Goal: Obtain resource: Obtain resource

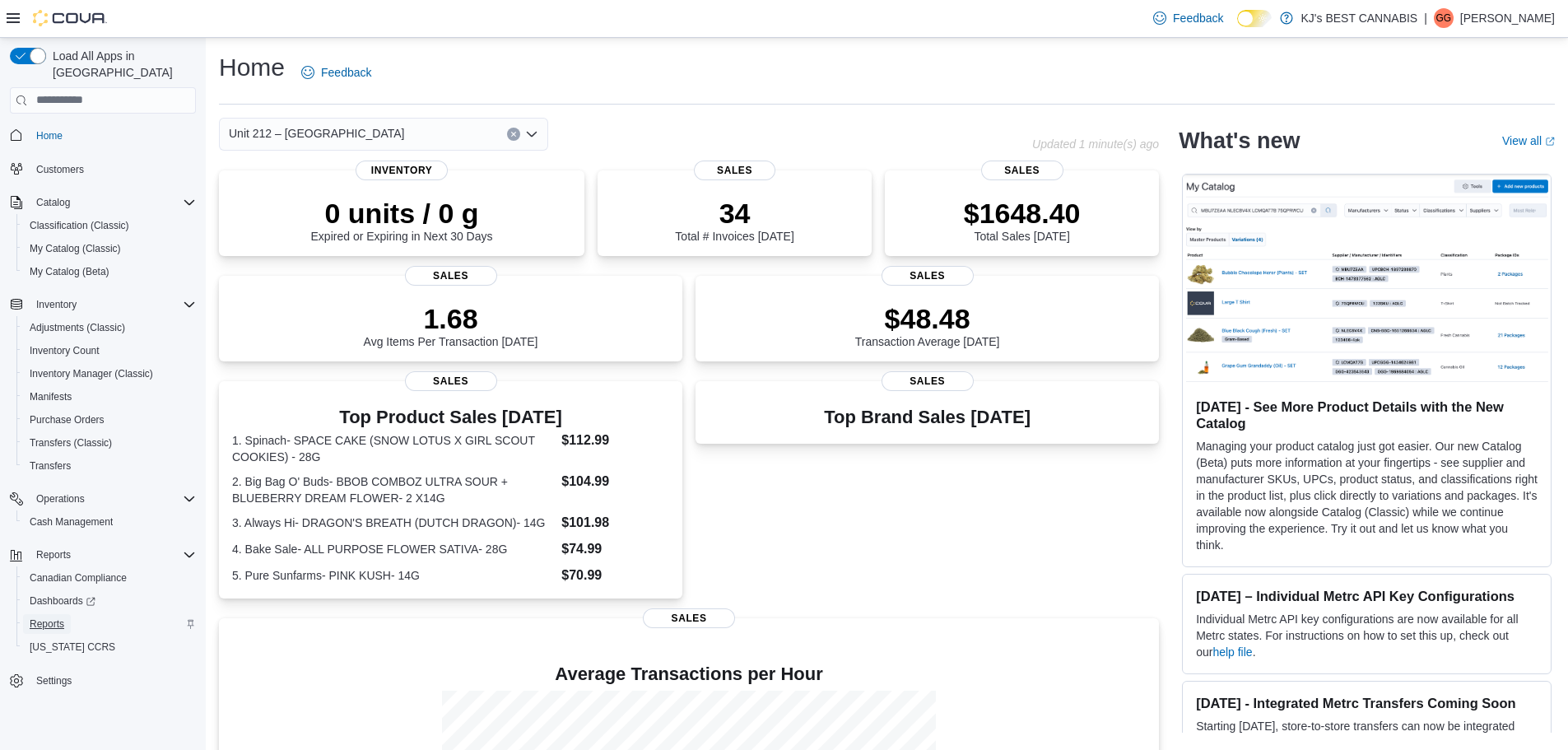
click at [56, 622] on span "Reports" at bounding box center [47, 624] width 34 height 13
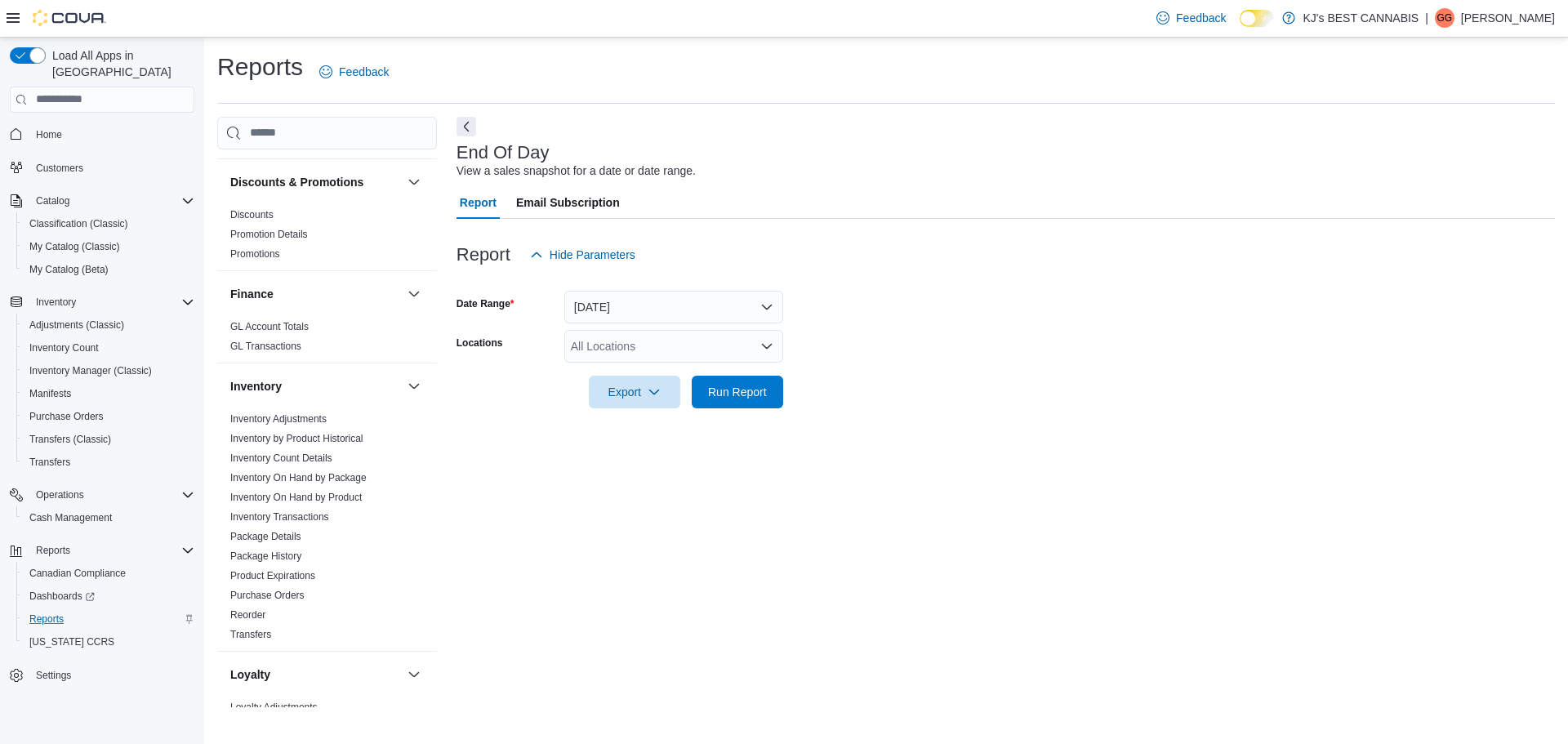
scroll to position [408, 0]
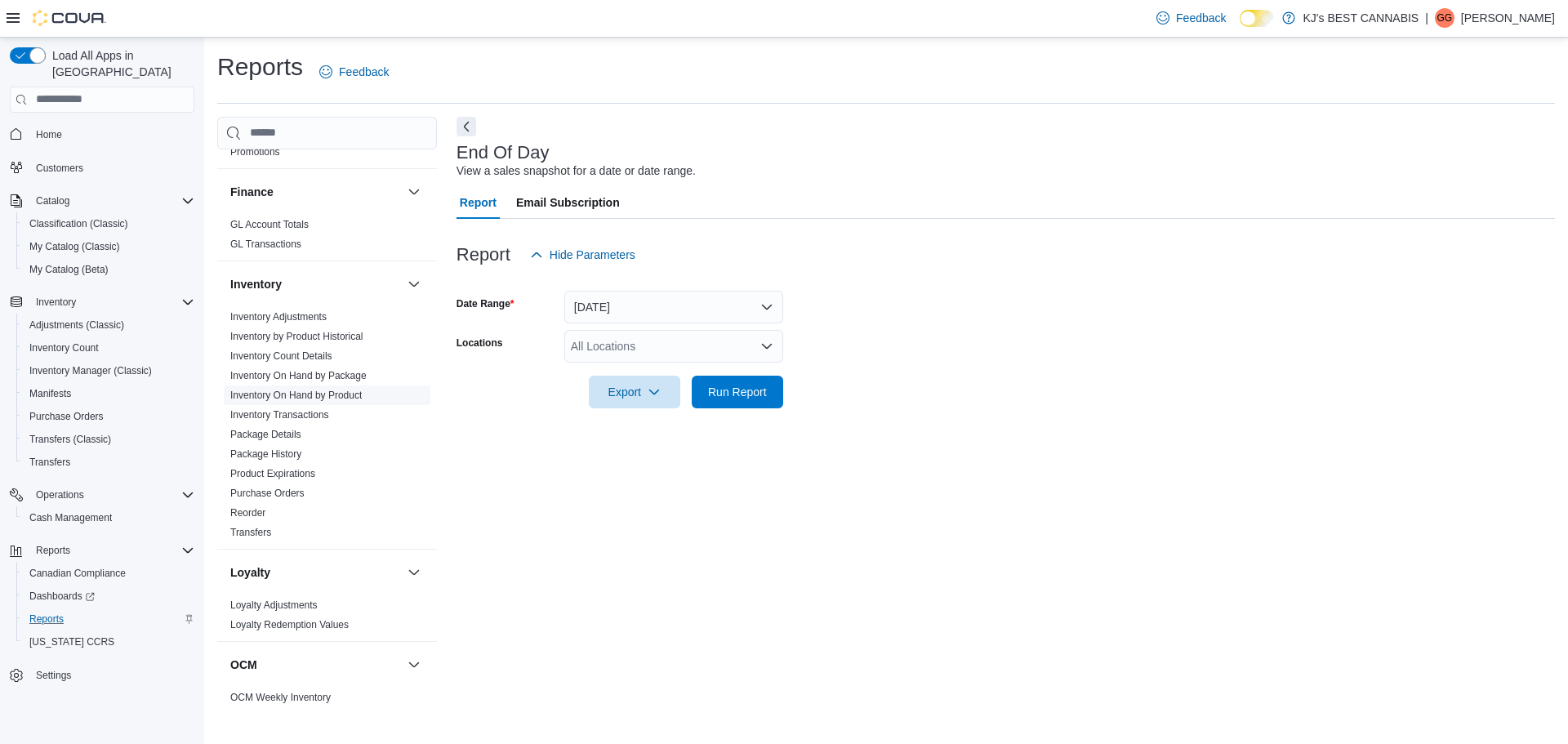
click at [300, 399] on link "Inventory On Hand by Product" at bounding box center [296, 395] width 131 height 11
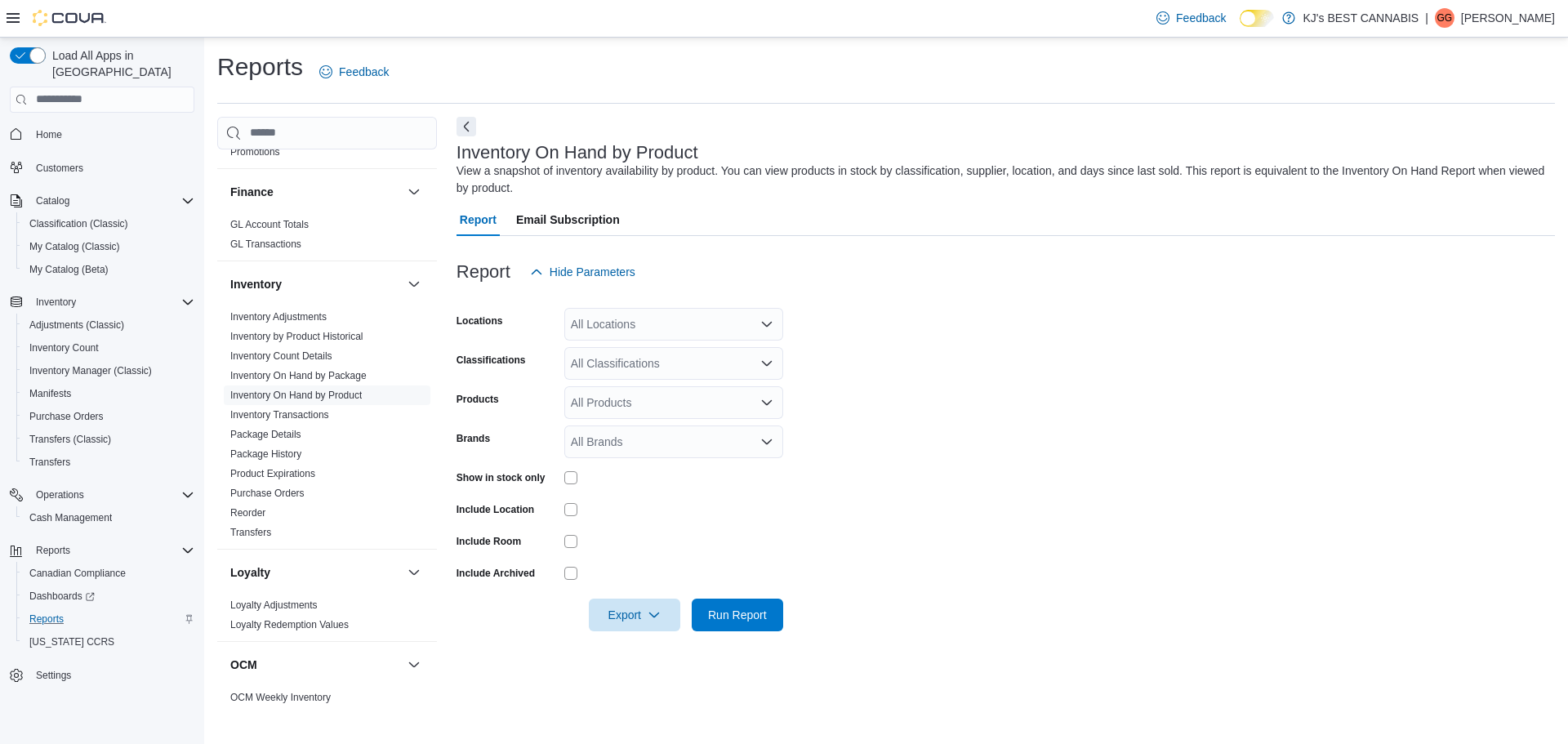
click at [650, 333] on div "All Locations" at bounding box center [673, 324] width 219 height 32
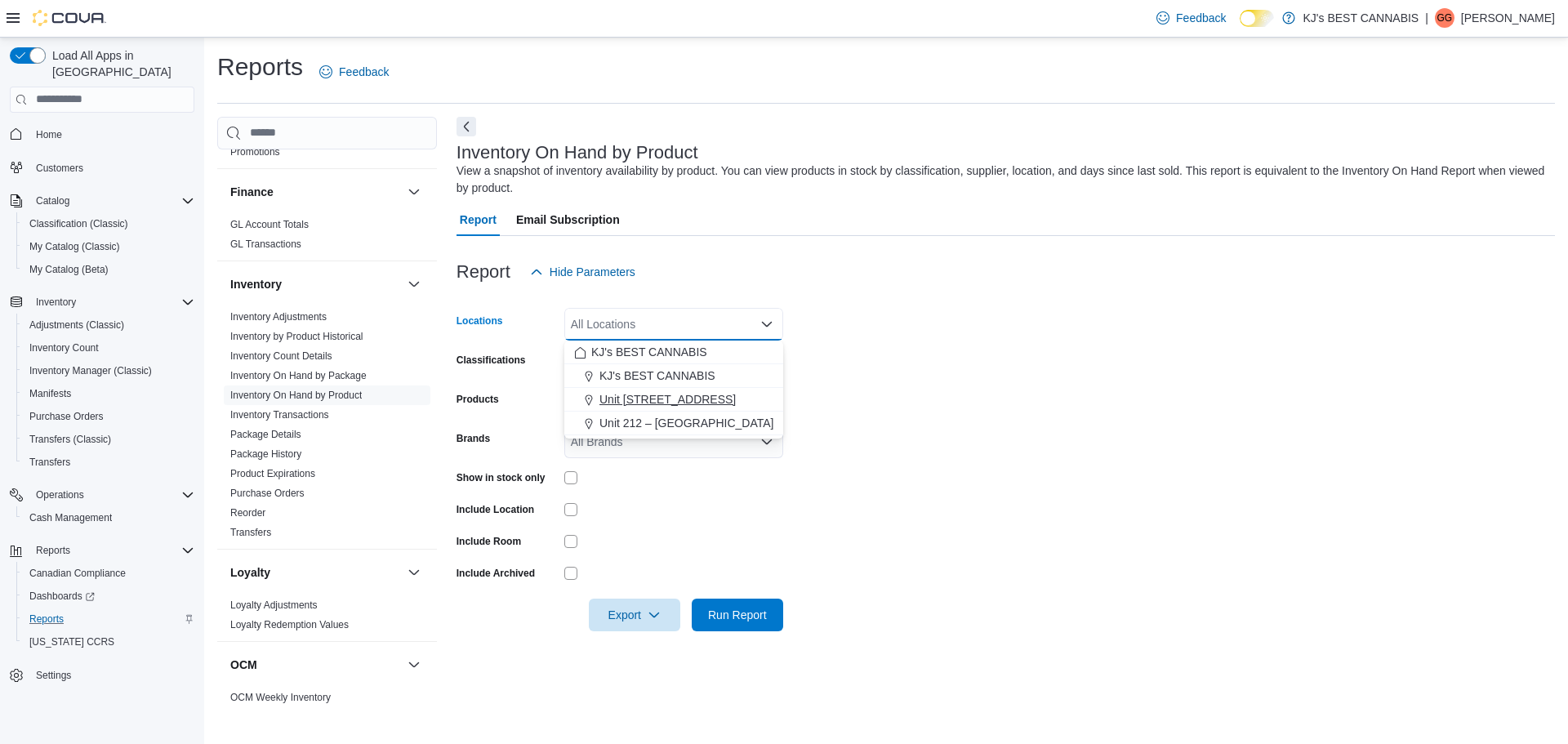
click at [646, 394] on span "Unit [STREET_ADDRESS]" at bounding box center [667, 400] width 136 height 17
click at [944, 371] on form "Locations [STREET_ADDRESS] Combo box. Selected. [STREET_ADDRESS]. Press Backspa…" at bounding box center [1006, 460] width 1099 height 343
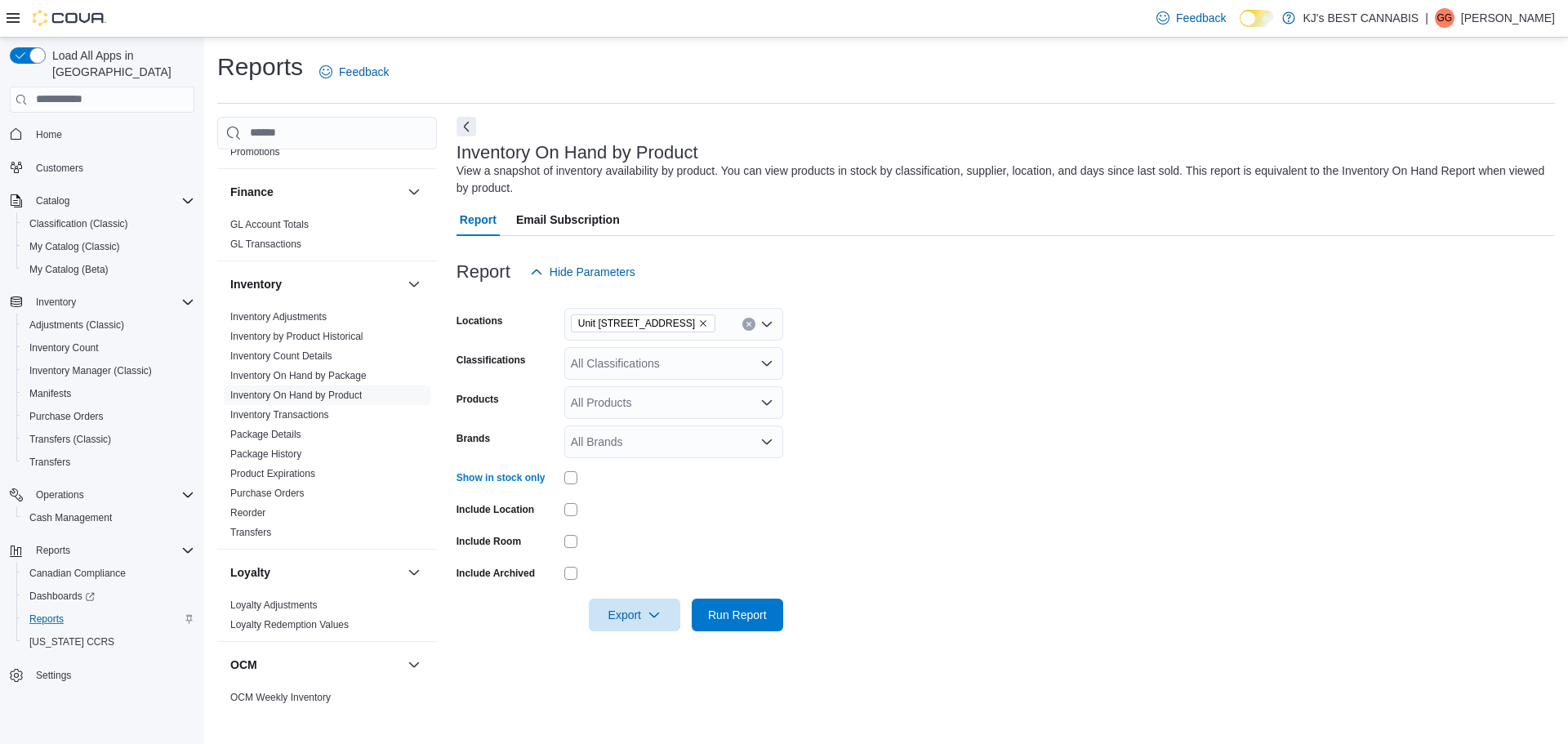
click at [624, 363] on div "All Classifications" at bounding box center [673, 363] width 219 height 32
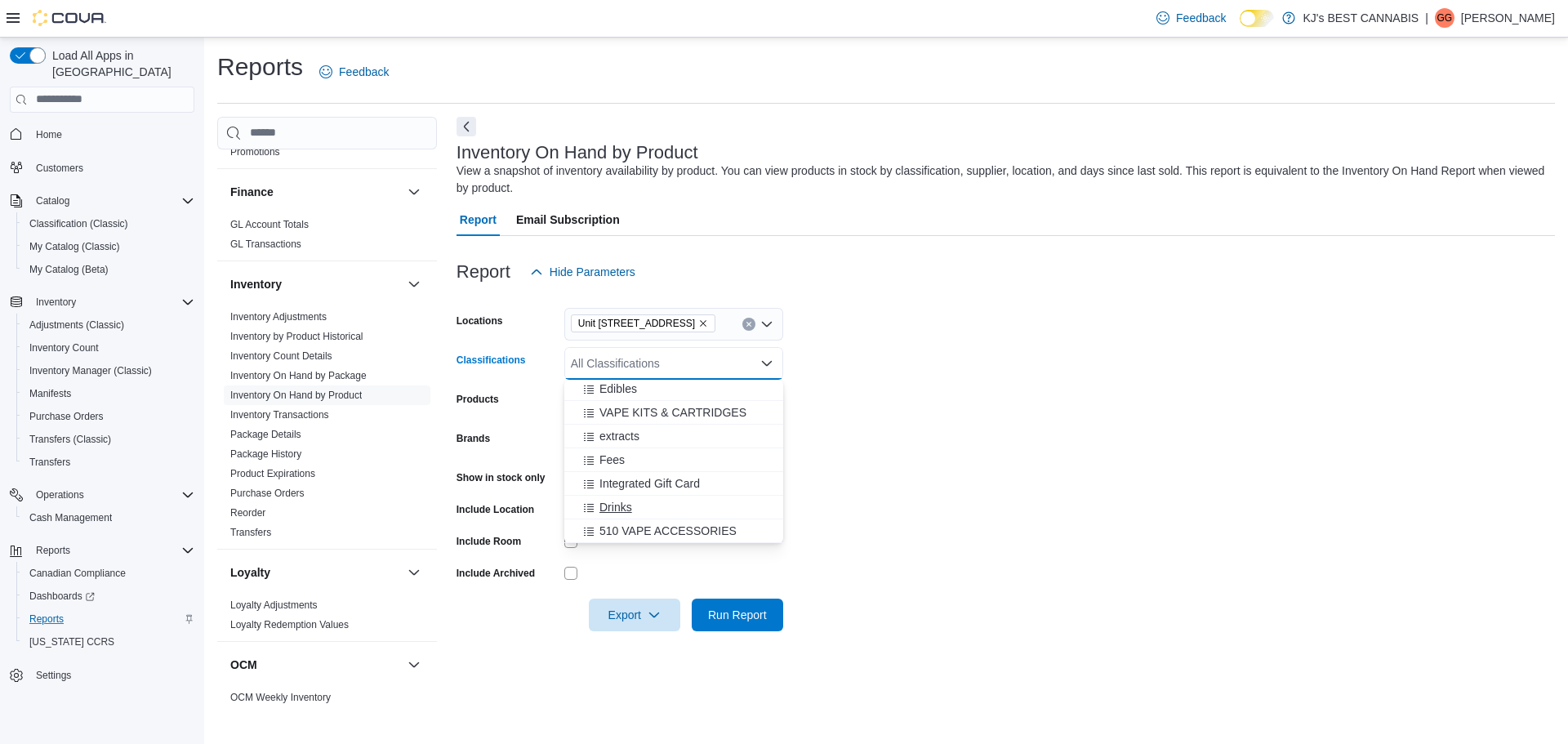
click at [622, 502] on span "Drinks" at bounding box center [615, 507] width 32 height 17
click at [617, 613] on span "Export" at bounding box center [635, 614] width 72 height 32
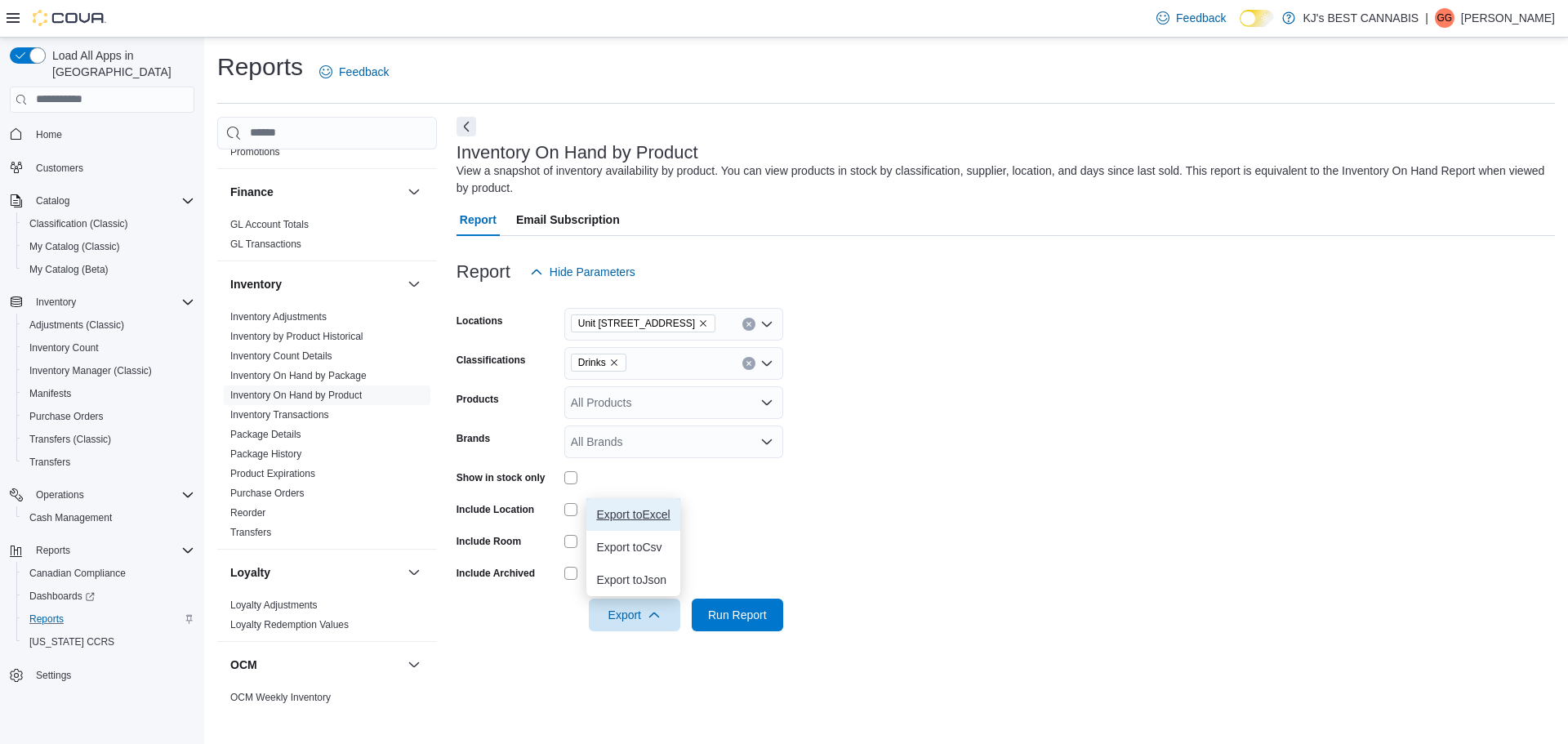
click at [635, 515] on span "Export to Excel" at bounding box center [633, 515] width 73 height 13
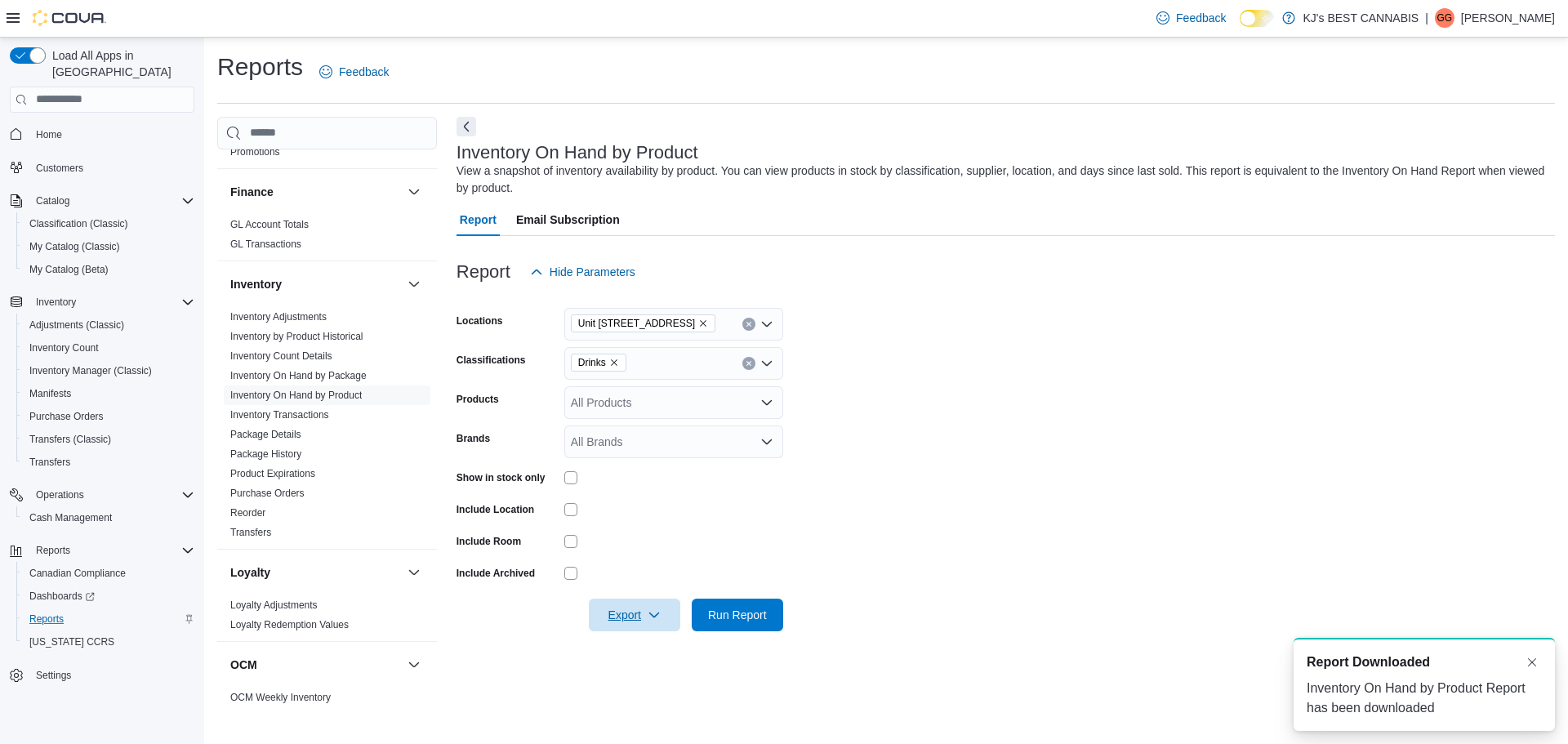
scroll to position [0, 0]
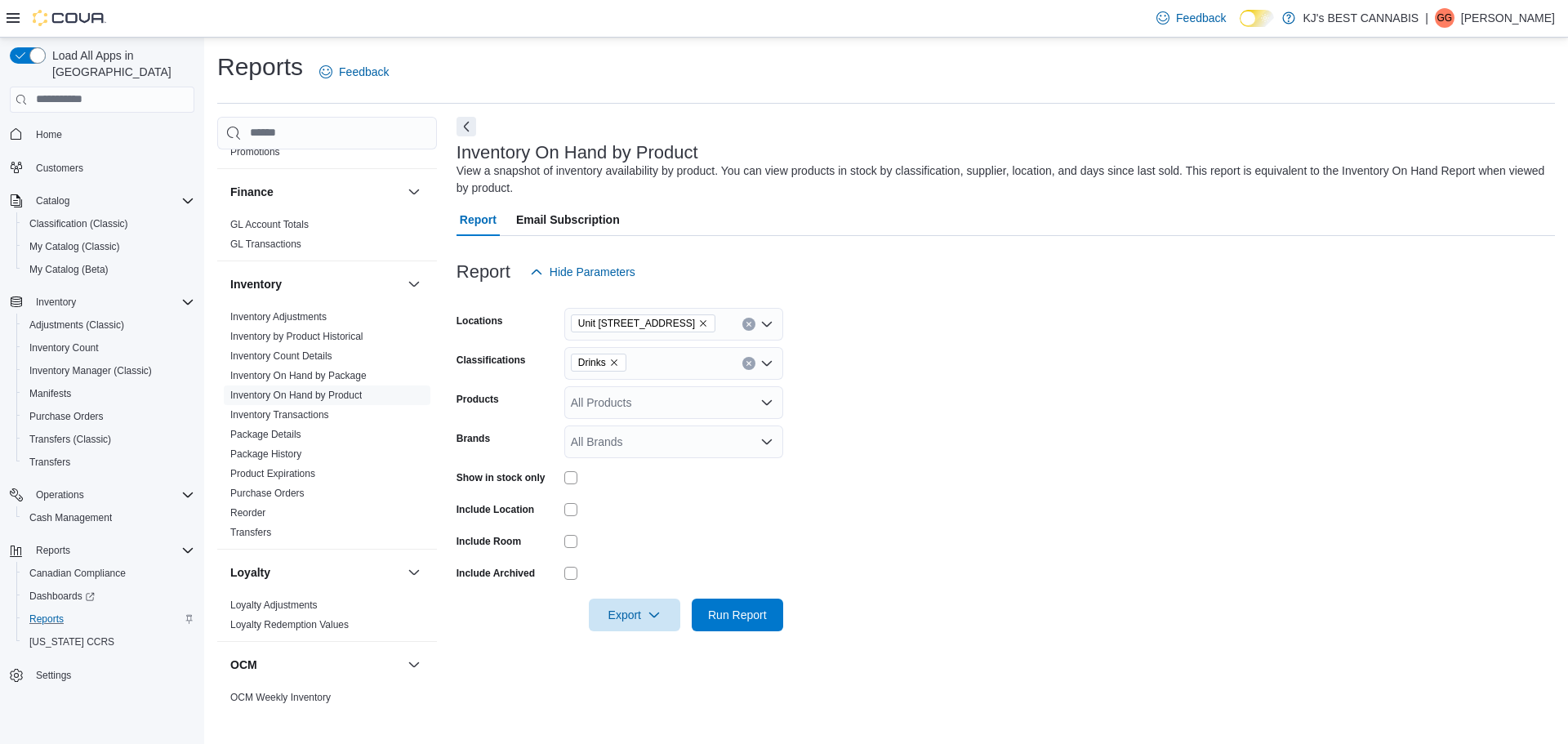
click at [612, 366] on icon "Remove Drinks from selection in this group" at bounding box center [614, 363] width 10 height 10
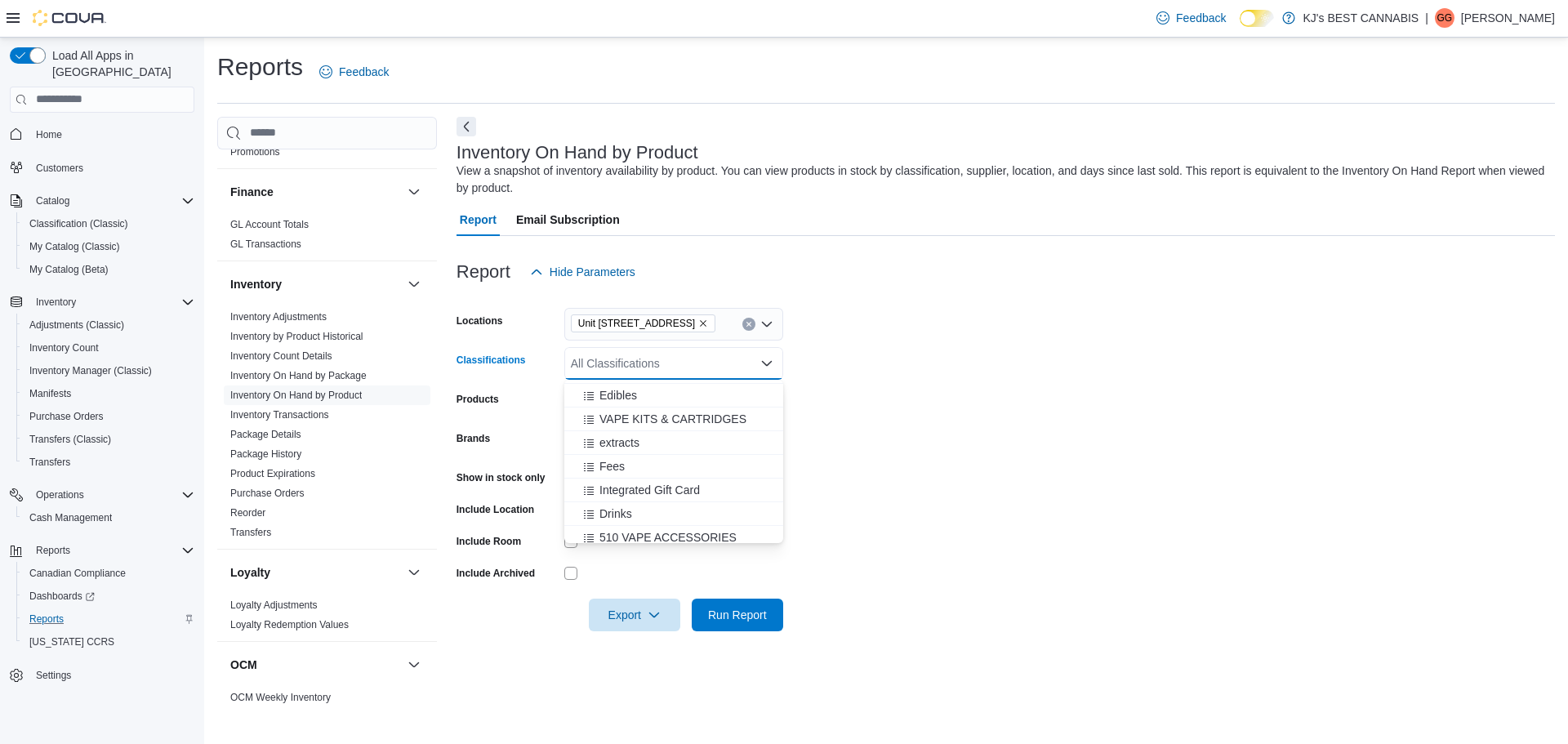
scroll to position [287, 0]
click at [618, 435] on span "extracts" at bounding box center [619, 437] width 40 height 17
click at [624, 624] on span "Export" at bounding box center [635, 614] width 72 height 32
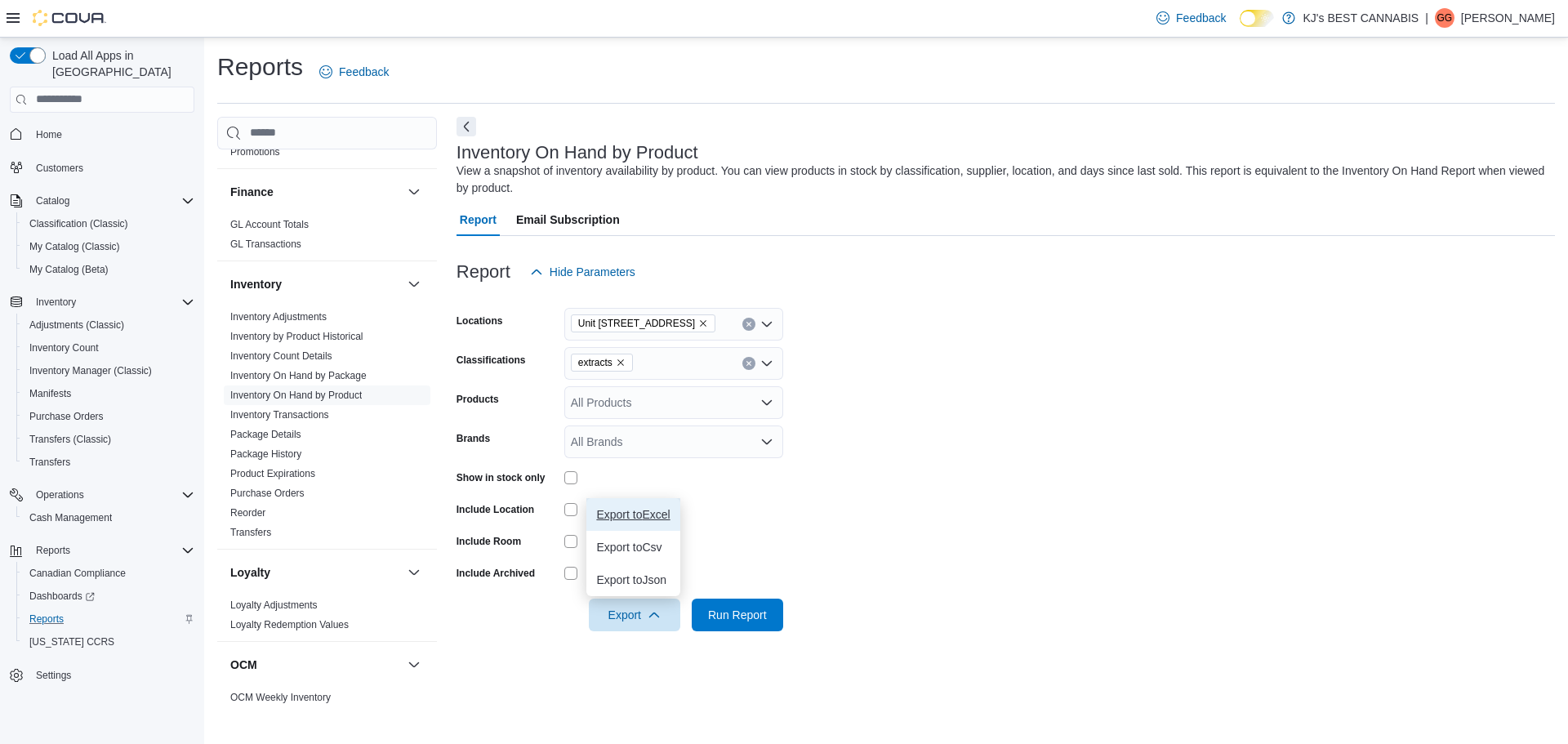
click at [647, 505] on button "Export to Excel" at bounding box center [633, 515] width 93 height 32
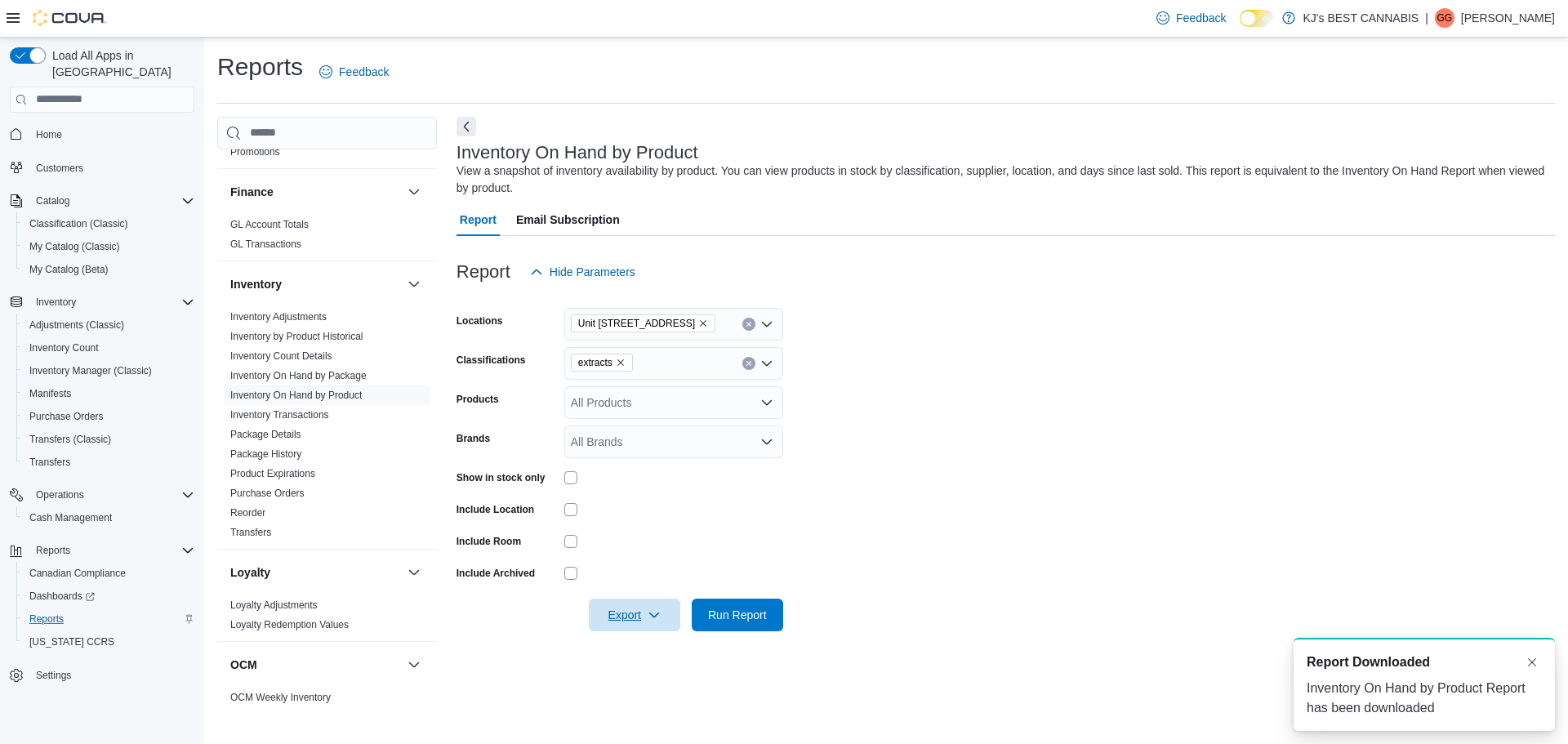
scroll to position [0, 0]
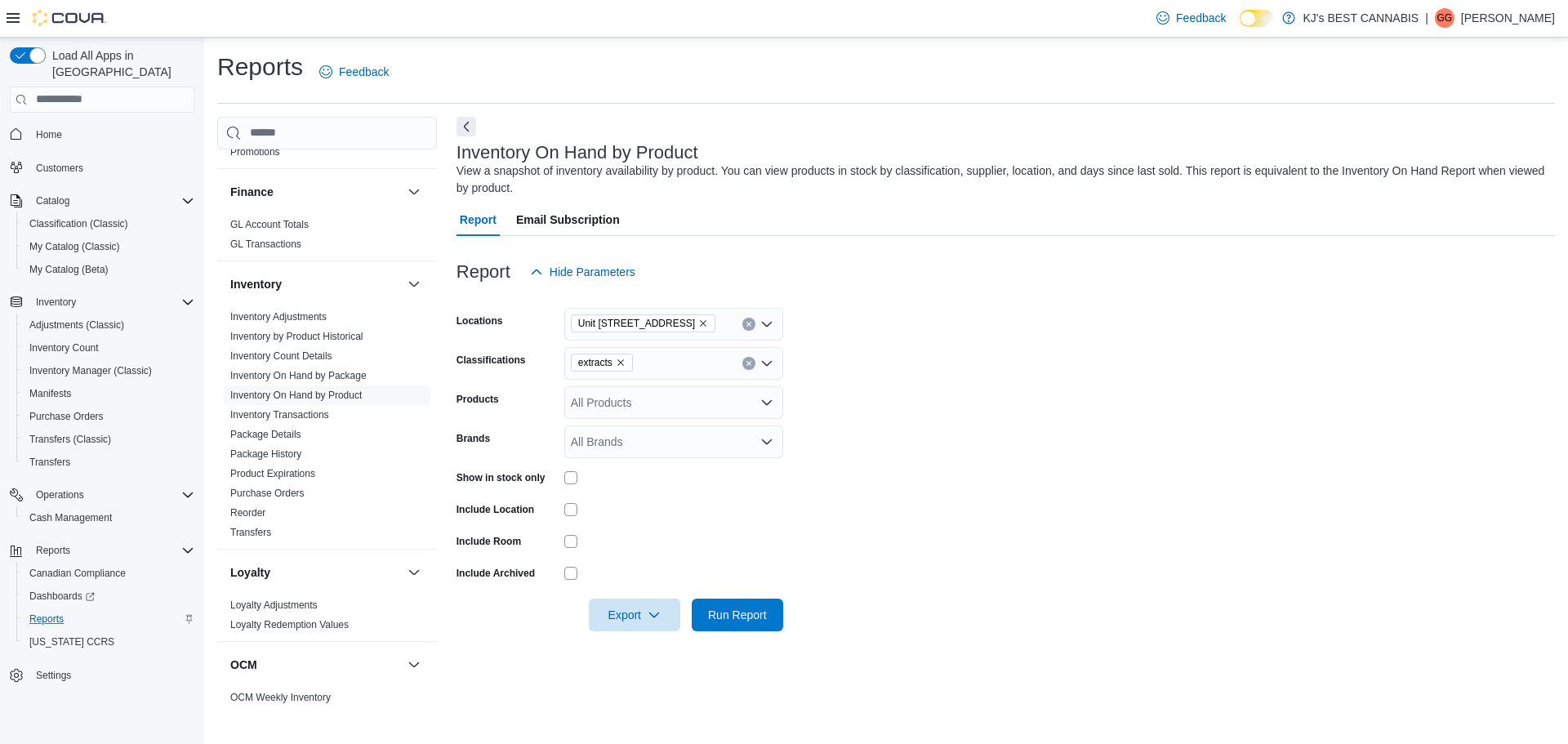
click at [617, 362] on icon "Remove extracts from selection in this group" at bounding box center [621, 363] width 10 height 10
click at [623, 450] on span "VAPE KITS & CARTRIDGES" at bounding box center [673, 454] width 147 height 17
click at [615, 614] on span "Export" at bounding box center [635, 614] width 72 height 32
click at [633, 514] on span "Export to Excel" at bounding box center [633, 515] width 73 height 13
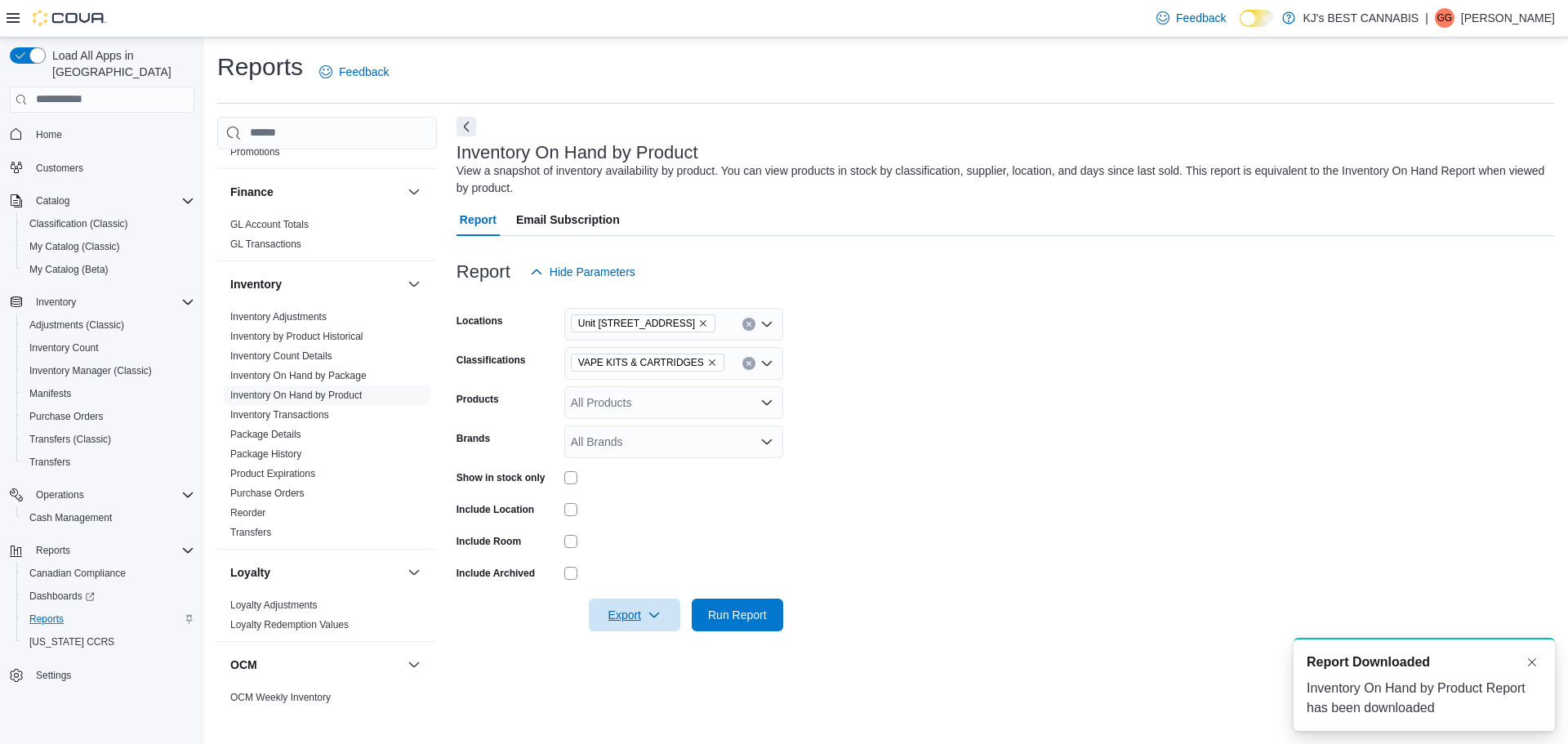
scroll to position [0, 0]
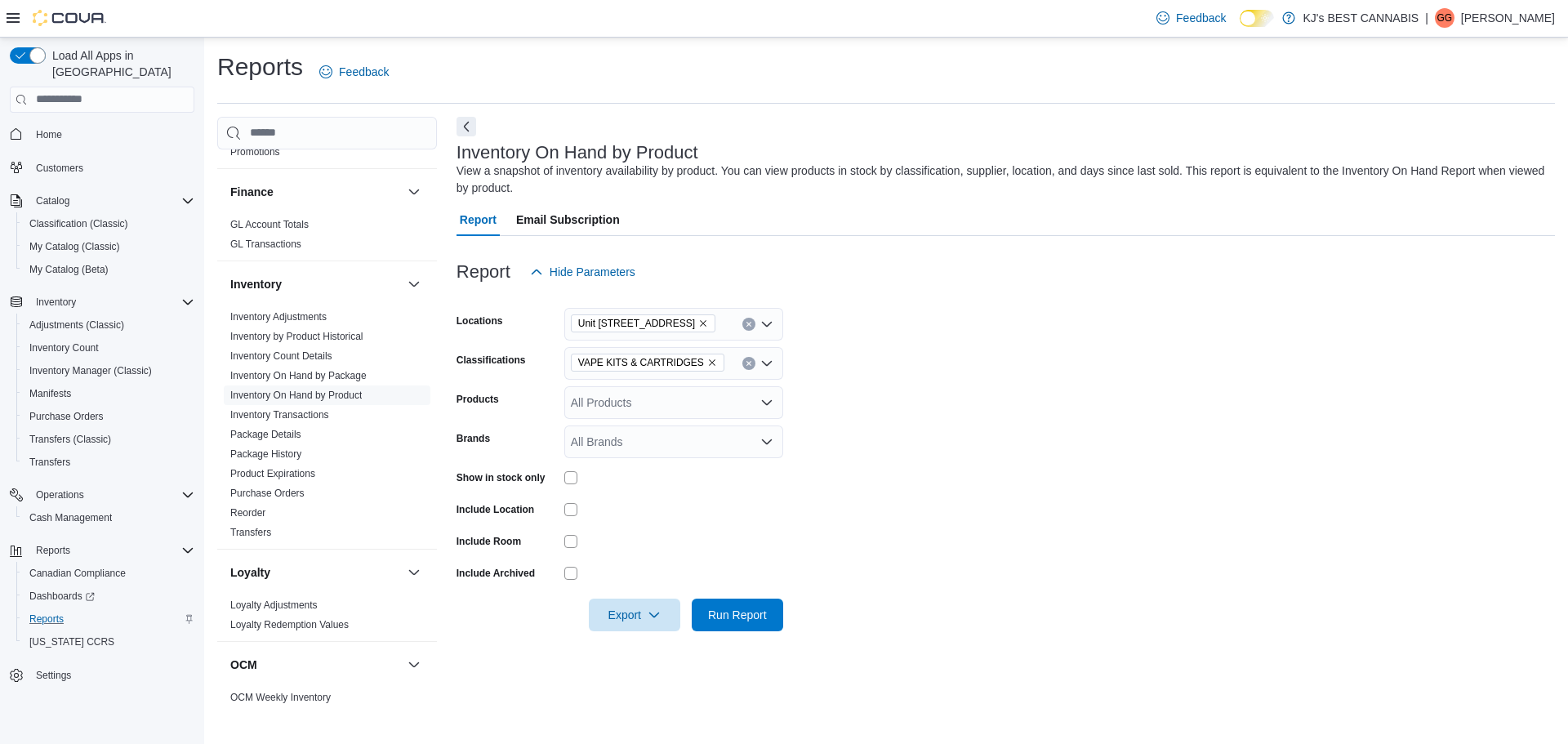
click at [708, 361] on icon "Remove VAPE KITS & CARTRIDGES from selection in this group" at bounding box center [712, 363] width 10 height 10
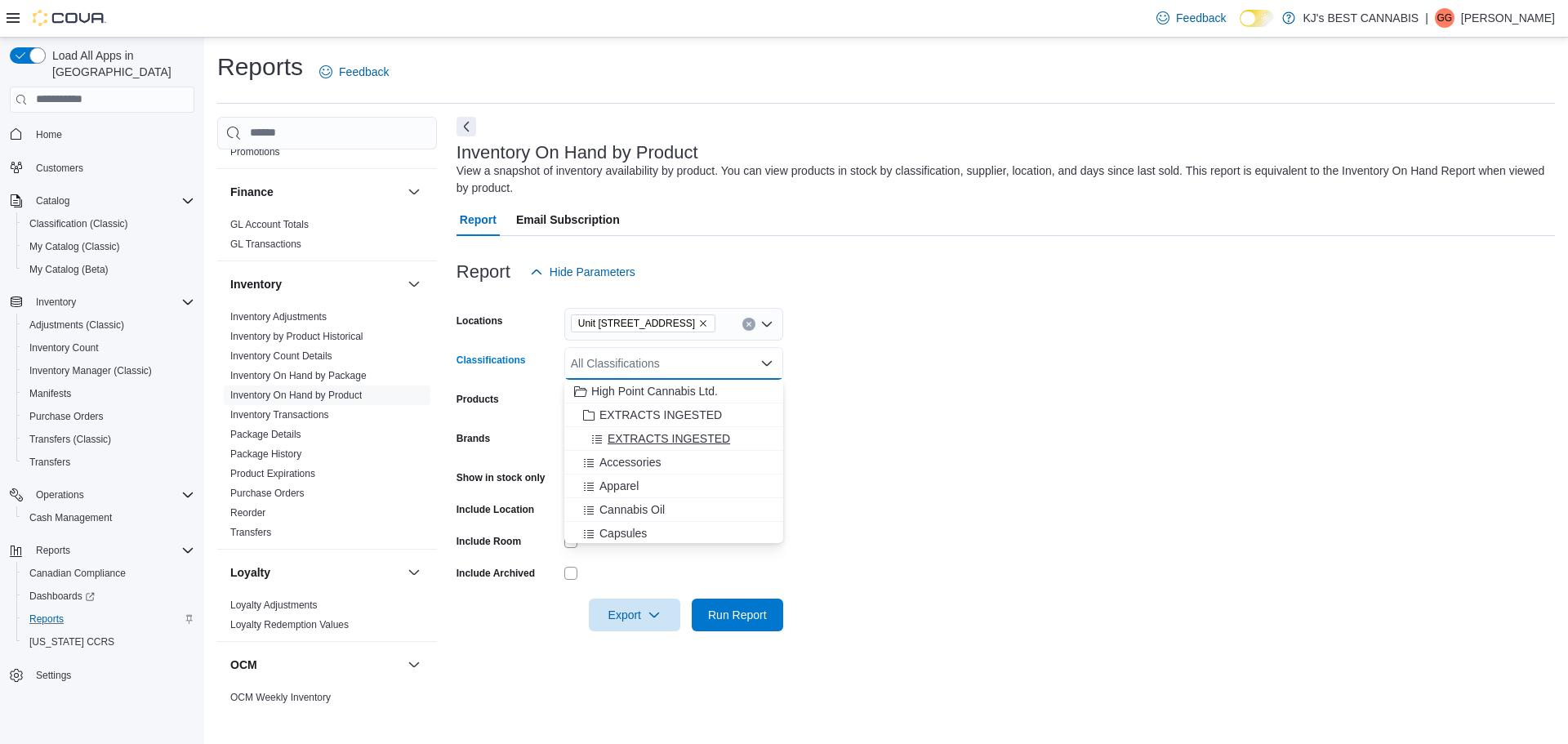
scroll to position [164, 0]
click at [638, 492] on div "Flower" at bounding box center [673, 489] width 199 height 17
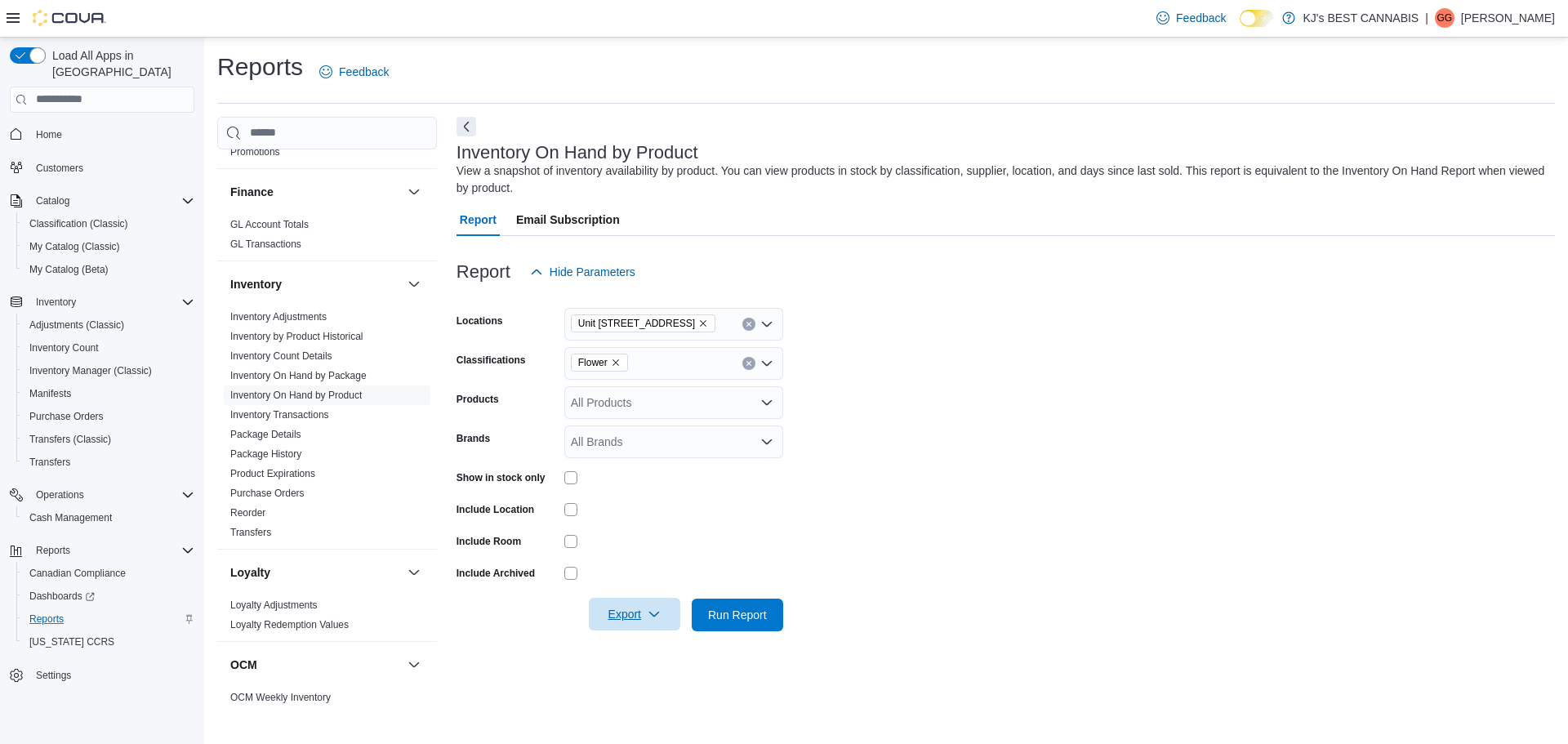
click at [624, 604] on span "Export" at bounding box center [635, 614] width 72 height 32
click at [642, 508] on span "Export to Excel" at bounding box center [633, 515] width 73 height 13
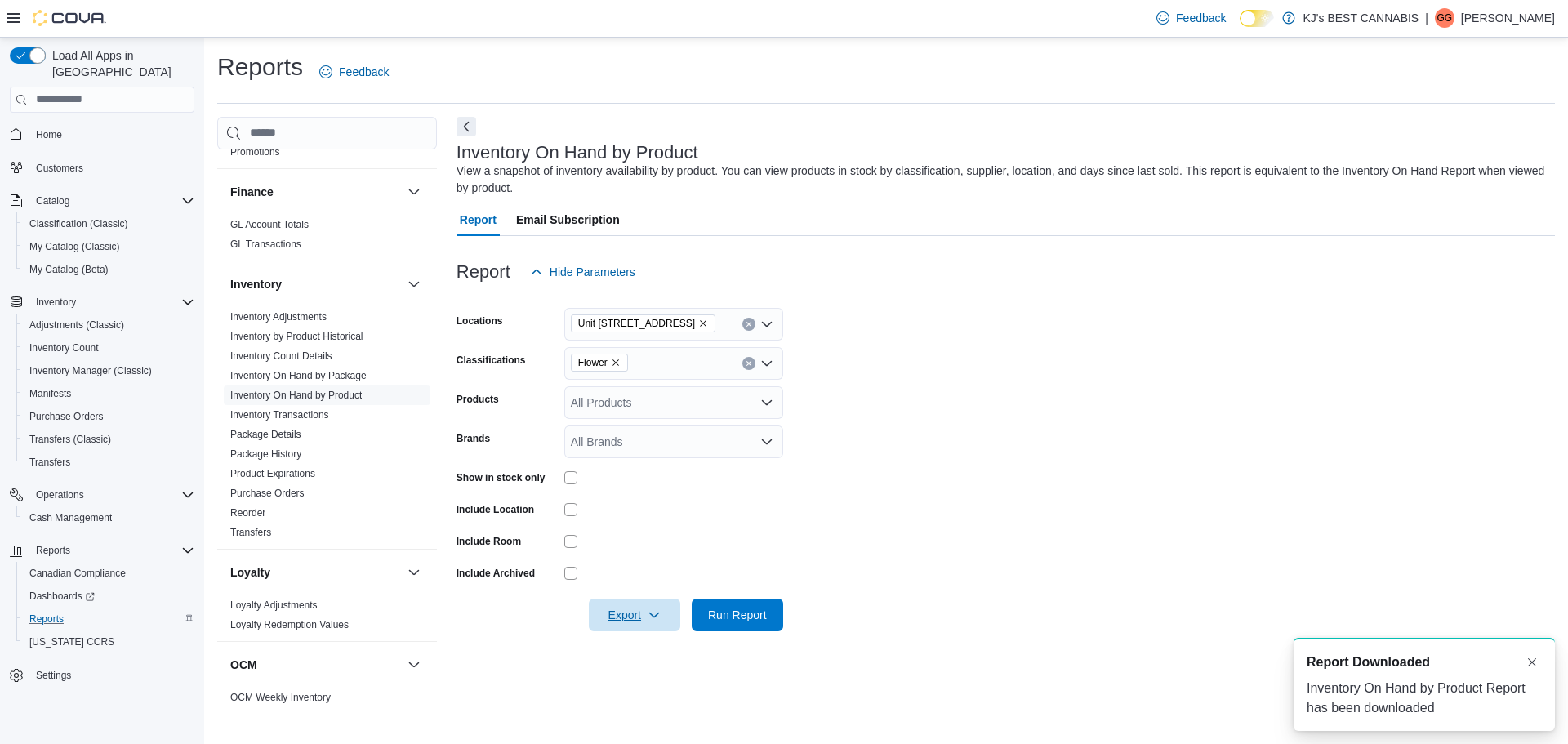
scroll to position [0, 0]
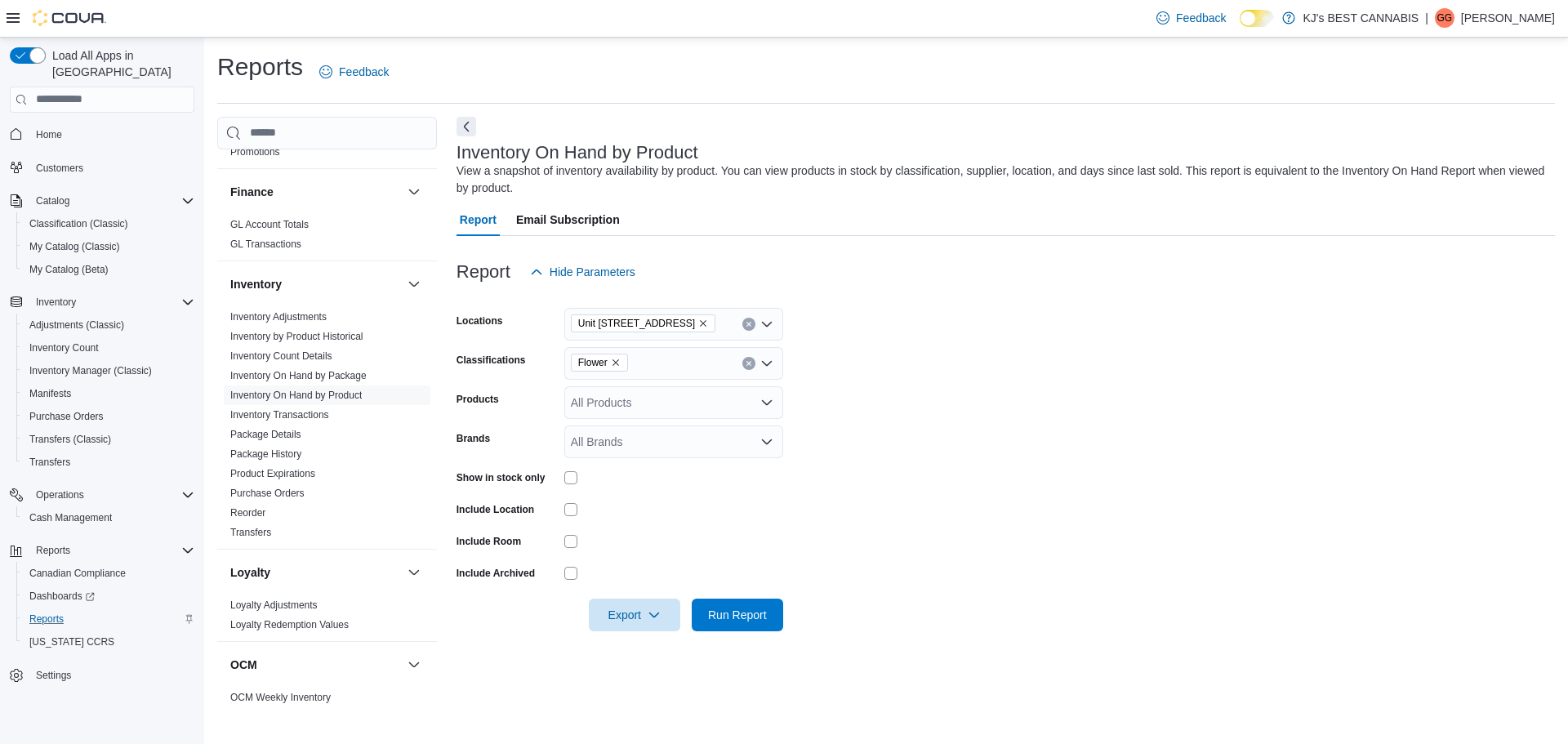
click at [616, 359] on icon "Remove Flower from selection in this group" at bounding box center [615, 363] width 10 height 10
click at [619, 422] on button "Edibles" at bounding box center [673, 431] width 219 height 24
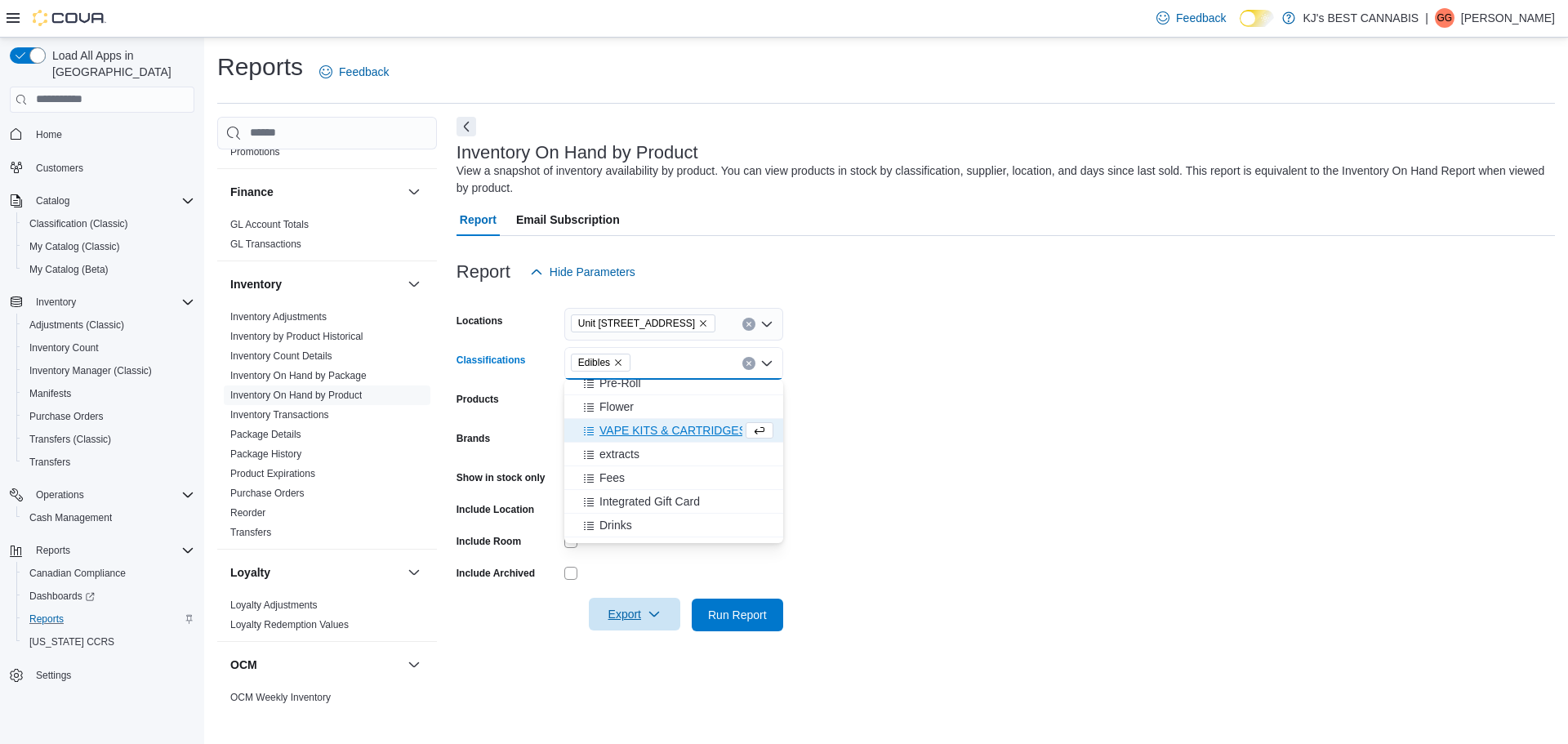
click at [631, 612] on span "Export" at bounding box center [635, 614] width 72 height 32
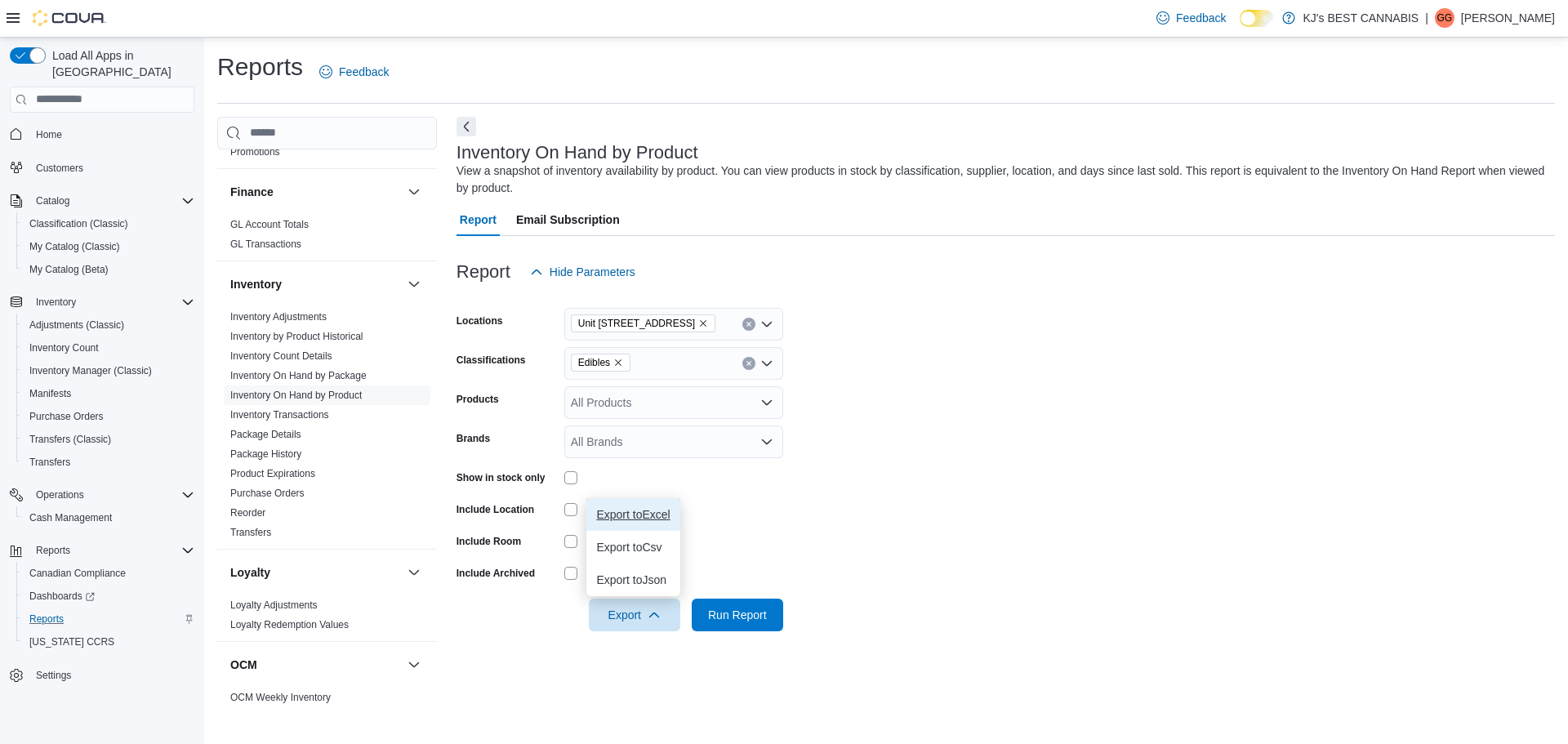
click at [635, 519] on span "Export to Excel" at bounding box center [633, 515] width 73 height 13
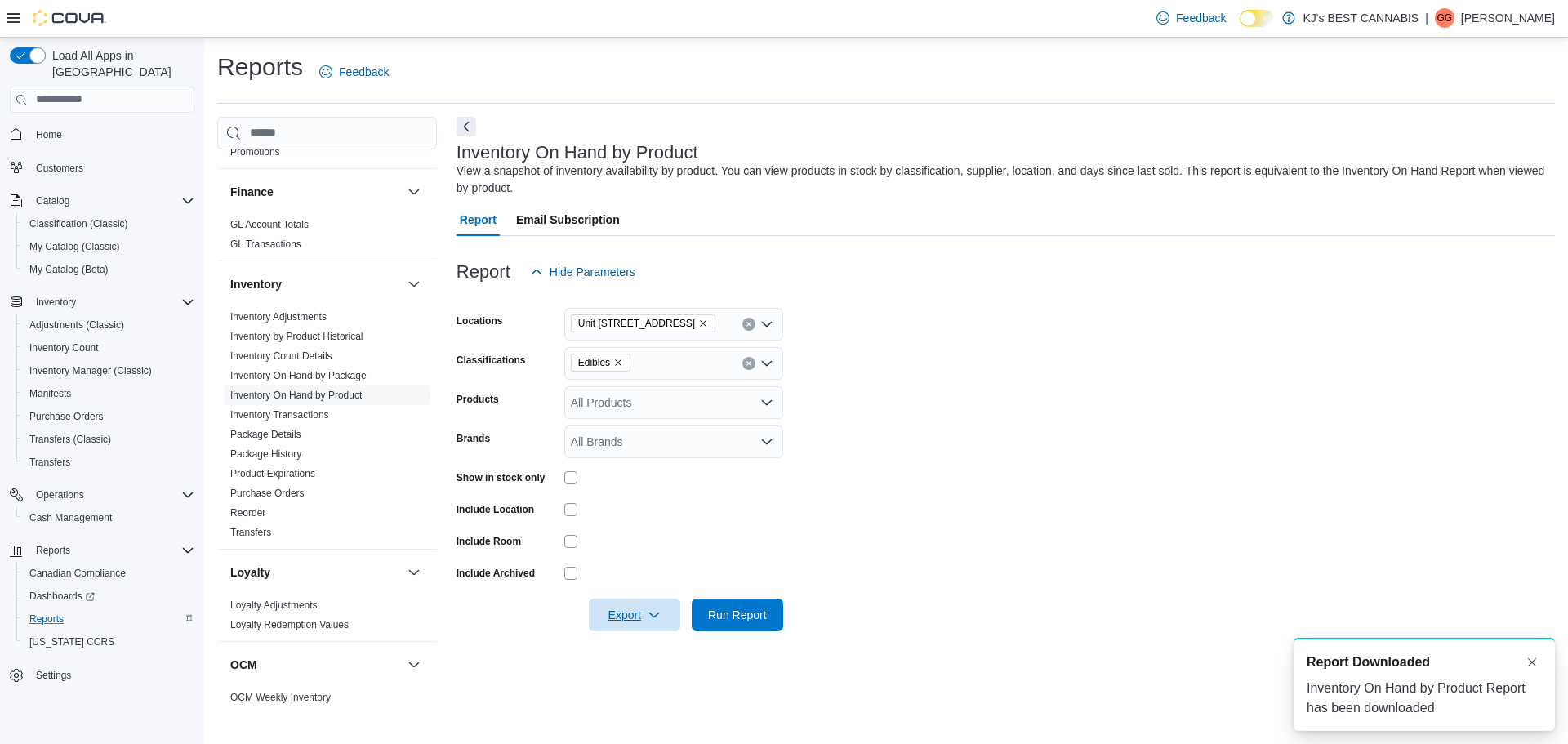
scroll to position [0, 0]
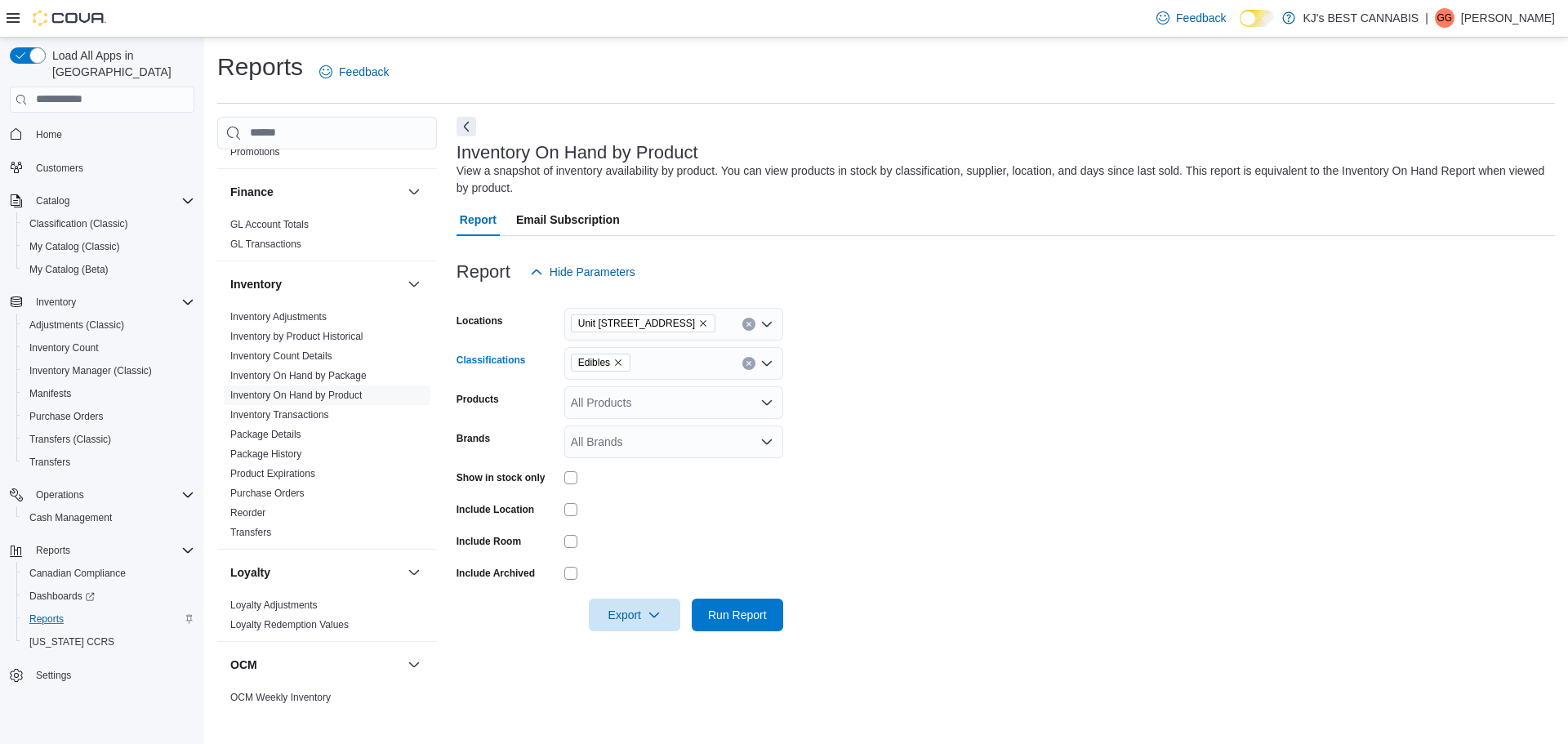
click at [617, 360] on icon "Remove Edibles from selection in this group" at bounding box center [618, 363] width 10 height 10
click at [634, 483] on span "Flower" at bounding box center [616, 489] width 34 height 17
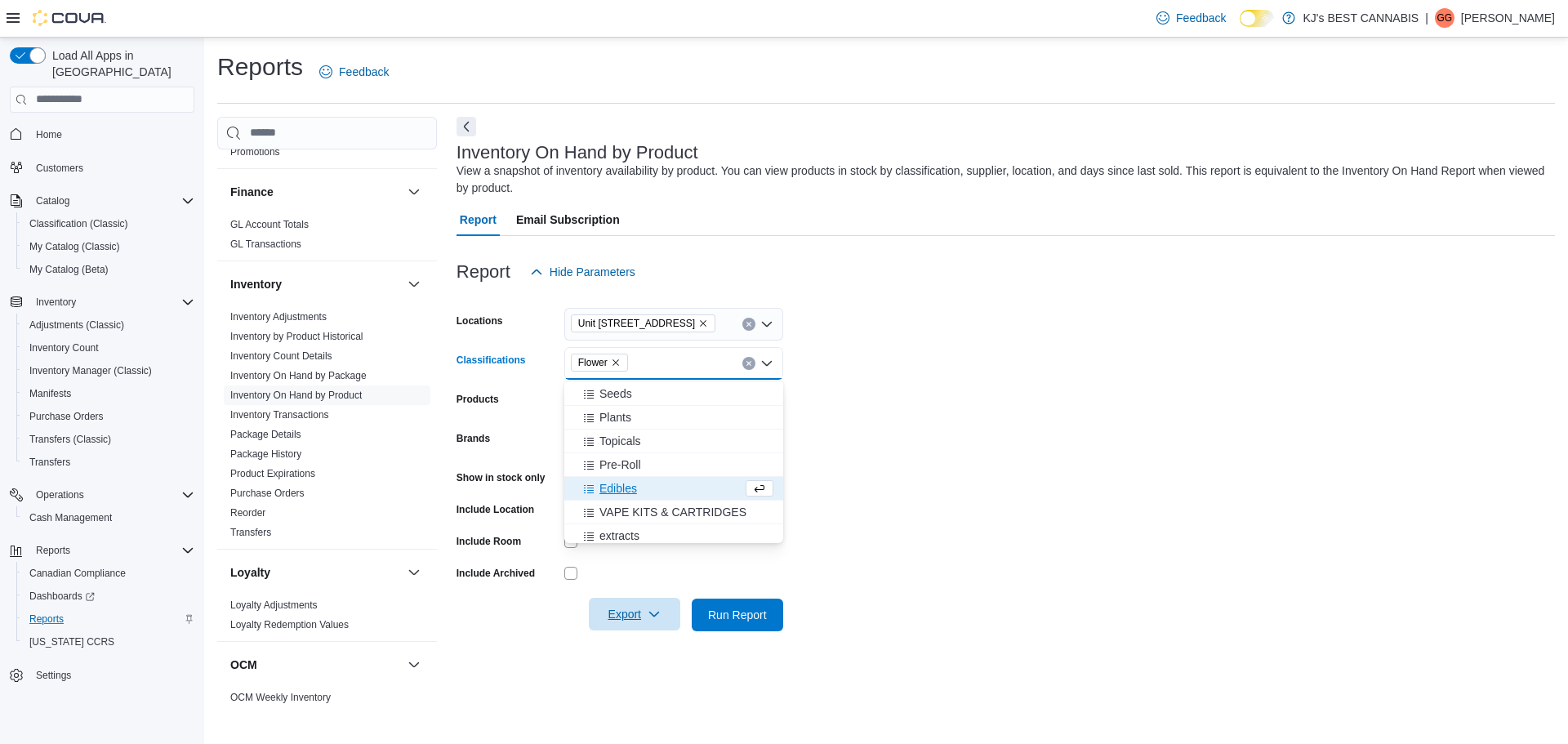
click at [627, 618] on span "Export" at bounding box center [635, 614] width 72 height 32
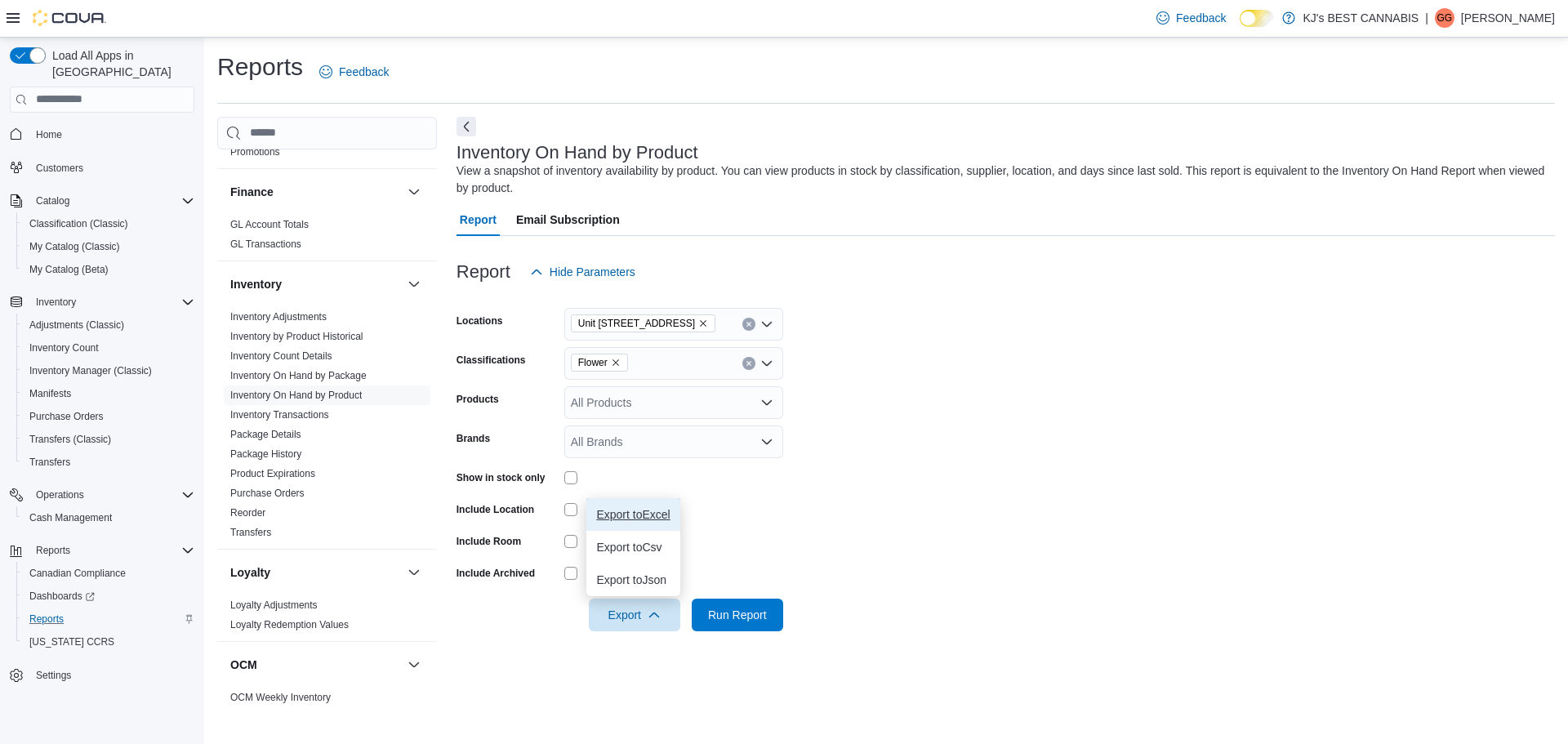
click at [638, 518] on span "Export to Excel" at bounding box center [633, 515] width 73 height 13
